Goal: Task Accomplishment & Management: Manage account settings

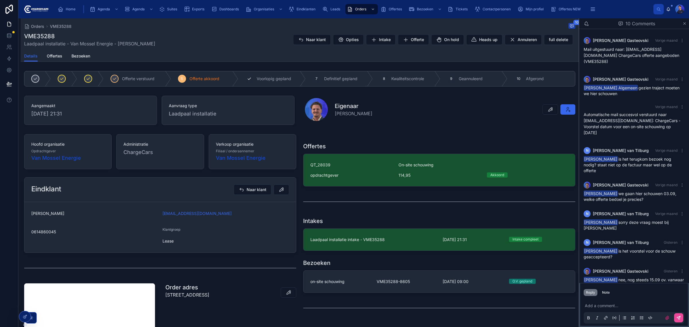
scroll to position [70, 0]
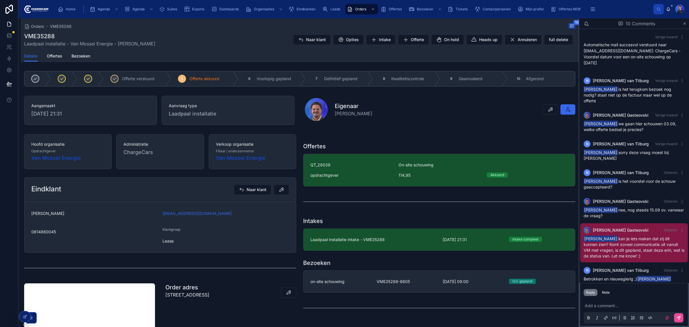
click at [292, 64] on div "Orders VME35288 10 VME35288 Laadpaal installatie - Van Mossel Energie - [PERSON…" at bounding box center [300, 231] width 558 height 427
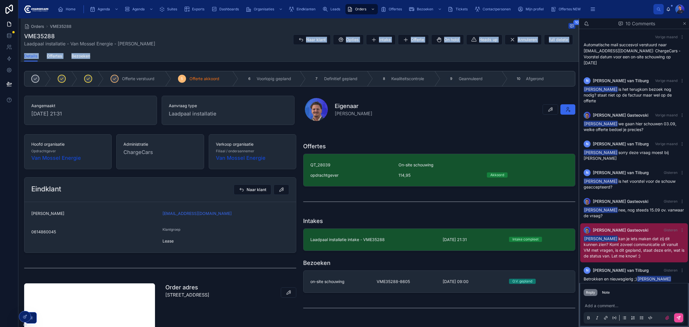
click at [267, 50] on div "Orders VME35288 10 VME35288 Laadpaal installatie - Van Mossel Energie - [PERSON…" at bounding box center [300, 39] width 558 height 43
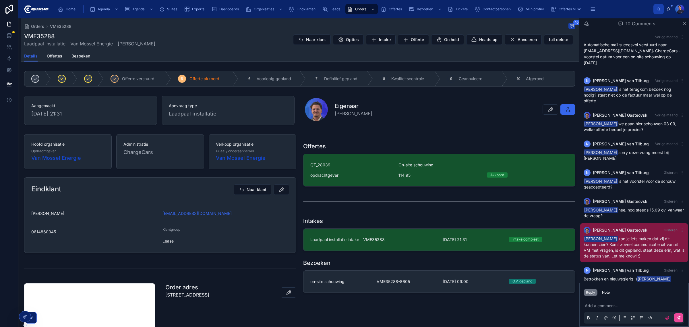
drag, startPoint x: 253, startPoint y: 35, endPoint x: 356, endPoint y: 98, distance: 121.6
click at [253, 34] on div "VME35288 Laadpaal installatie - Van Mossel Energie - [PERSON_NAME] Naar klant O…" at bounding box center [299, 39] width 551 height 15
click at [384, 65] on div "Orders VME35288 10 VME35288 Laadpaal installatie - Van Mossel Energie - [PERSON…" at bounding box center [300, 231] width 558 height 427
